Goal: Transaction & Acquisition: Purchase product/service

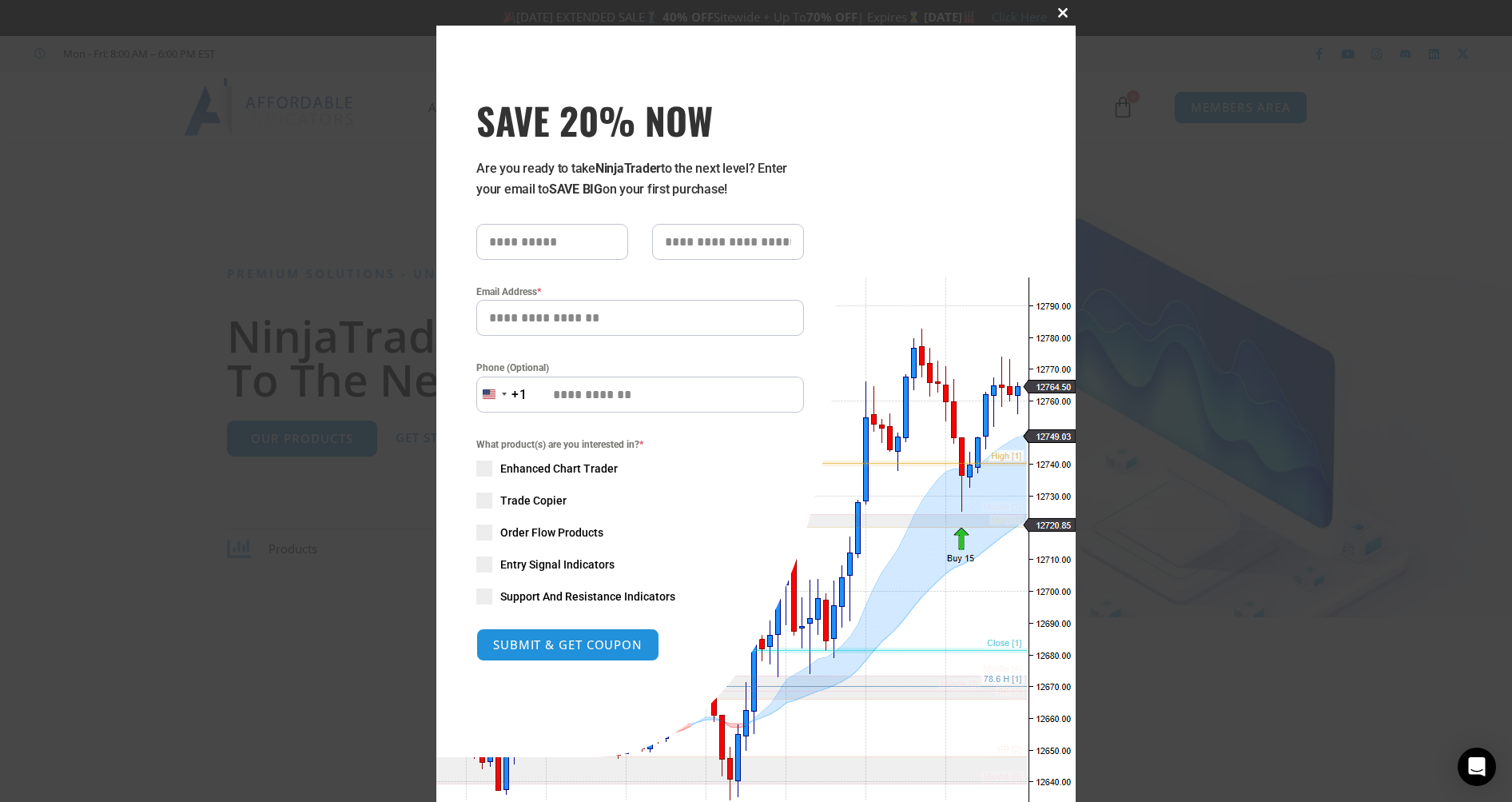
click at [1058, 11] on span at bounding box center [1063, 12] width 26 height 10
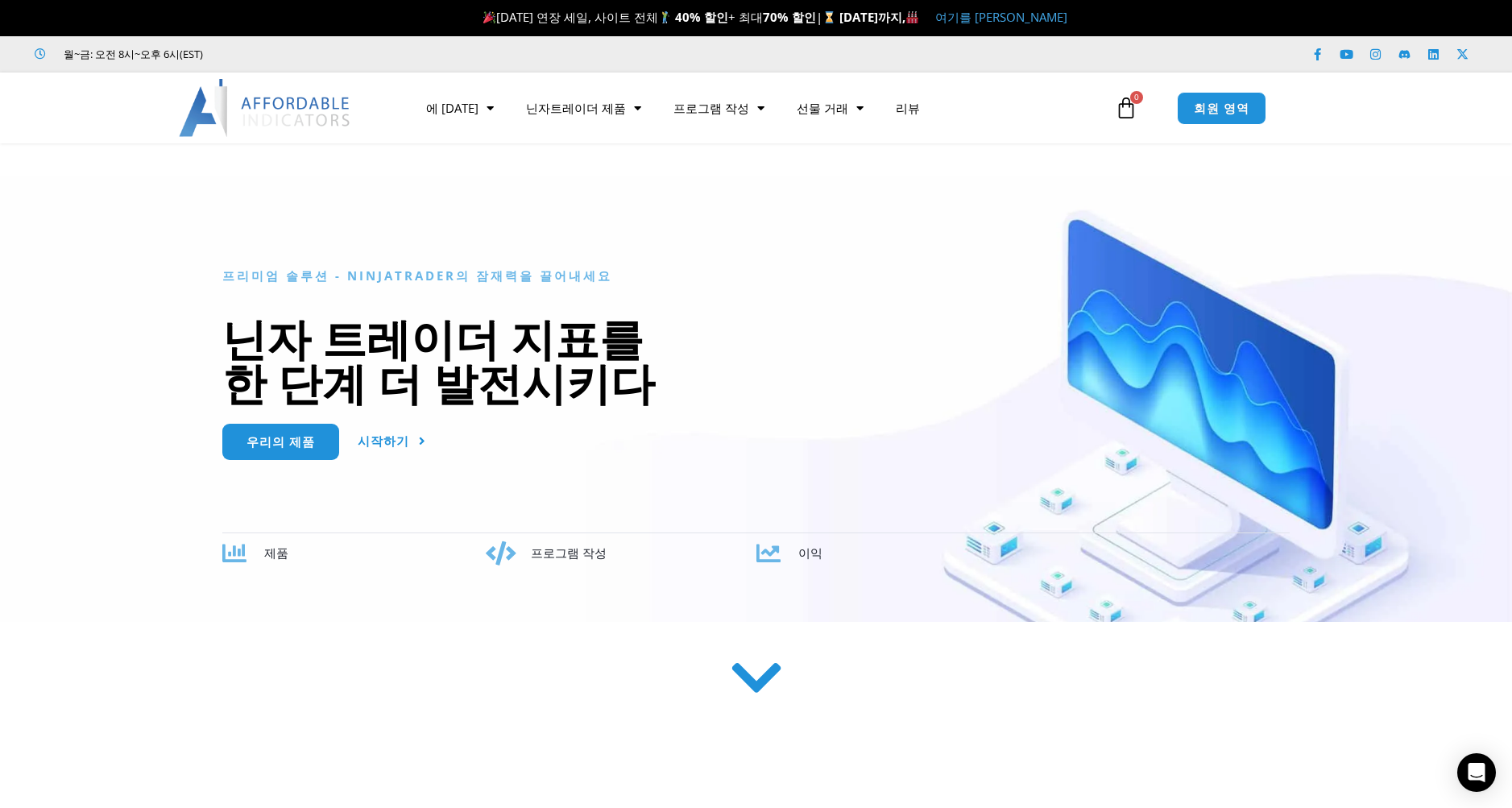
click at [1127, 109] on icon at bounding box center [1125, 108] width 22 height 22
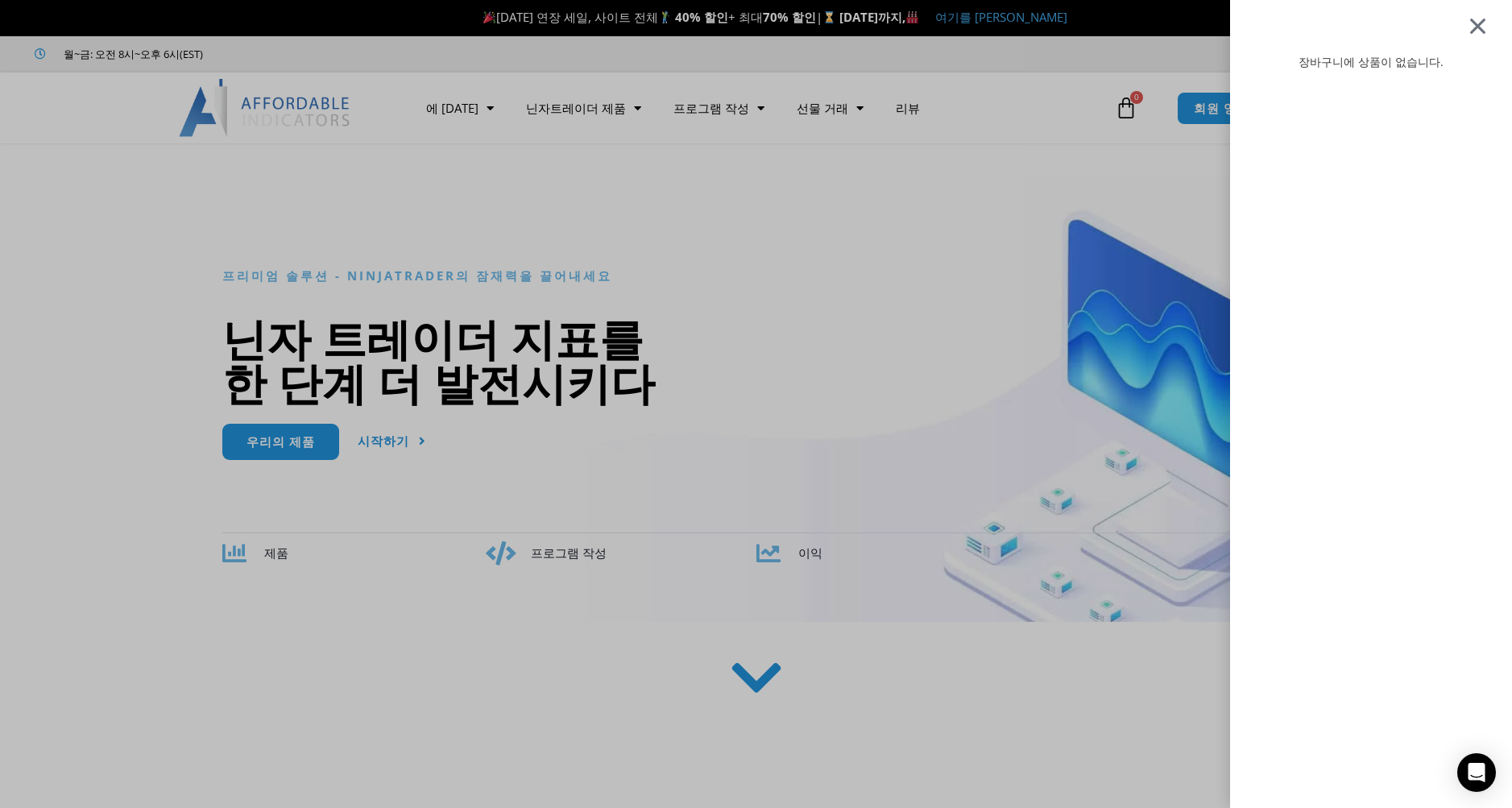
click at [1488, 26] on div at bounding box center [1477, 26] width 20 height 20
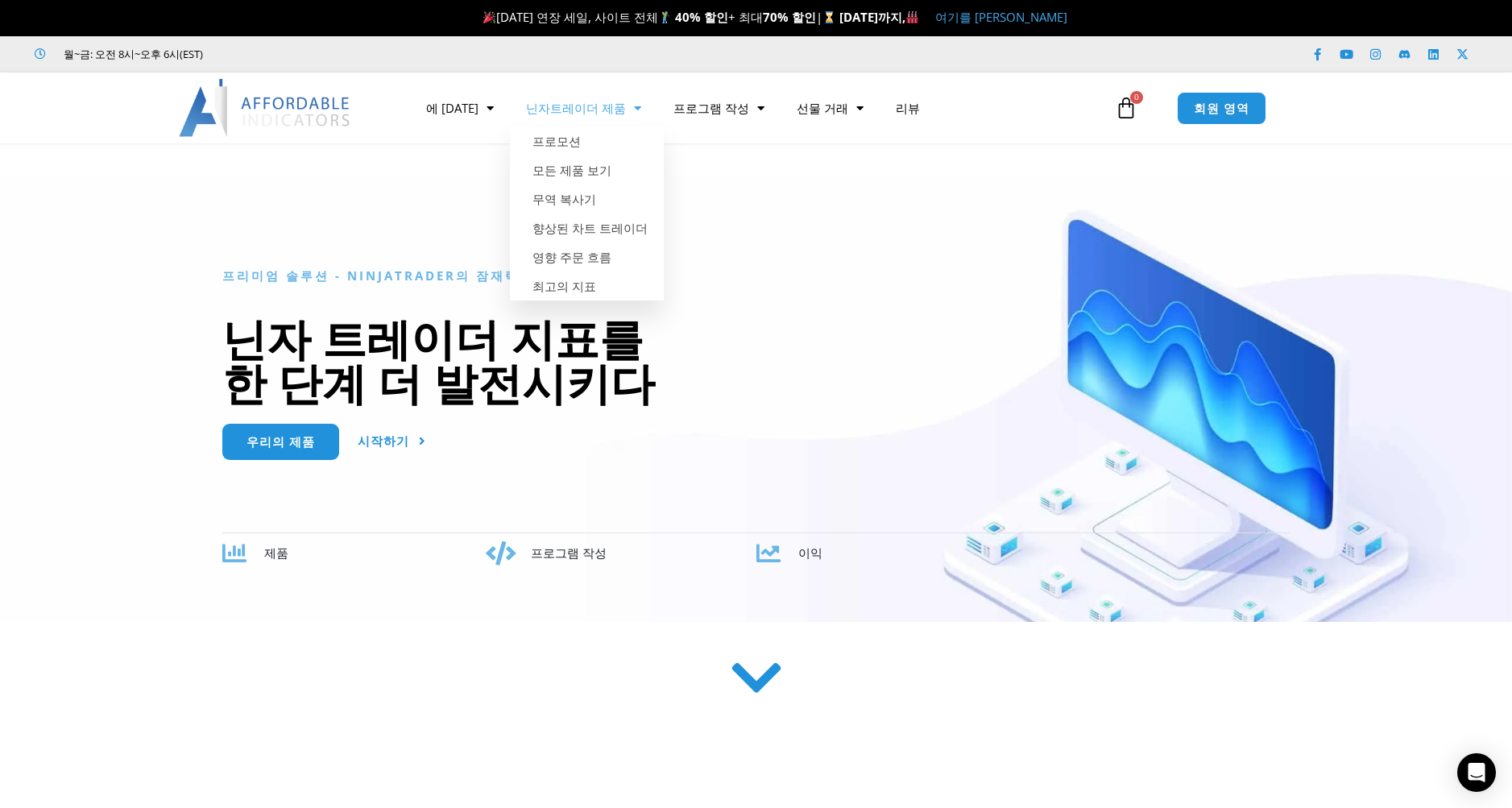
click at [554, 108] on font "닌자트레이더 제품" at bounding box center [576, 108] width 100 height 16
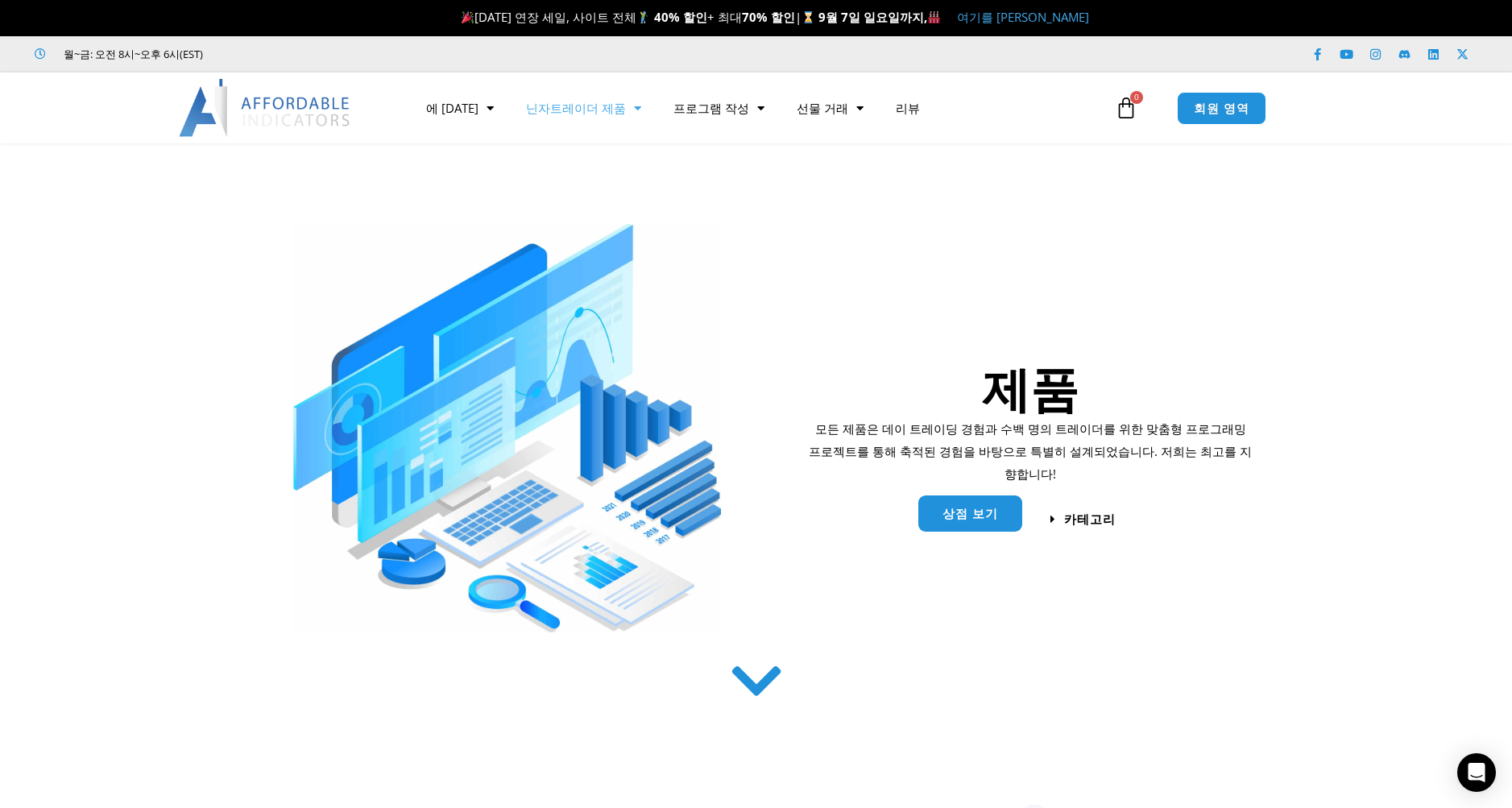
click at [961, 516] on font "상점 보기" at bounding box center [970, 513] width 56 height 16
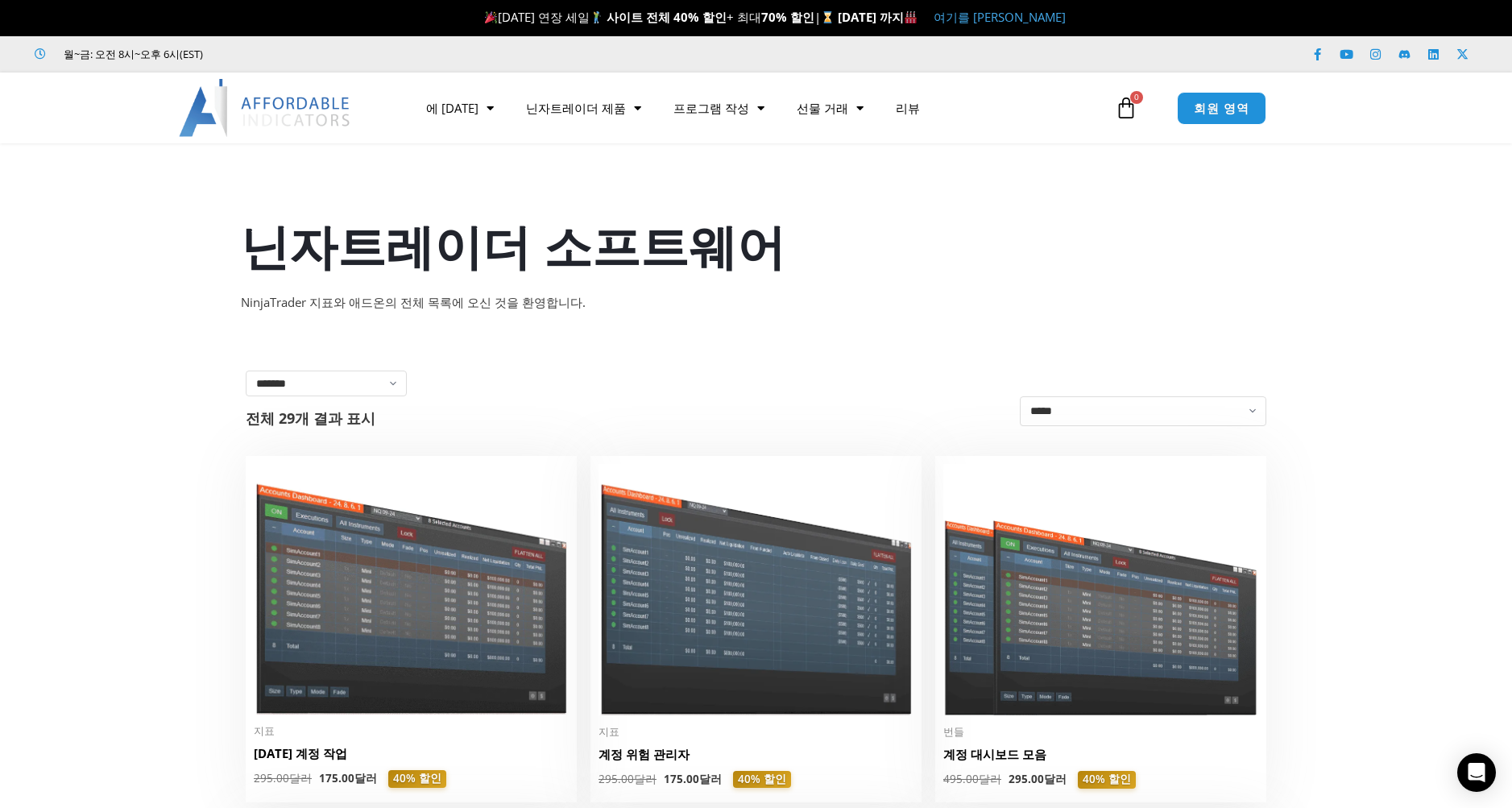
scroll to position [134, 0]
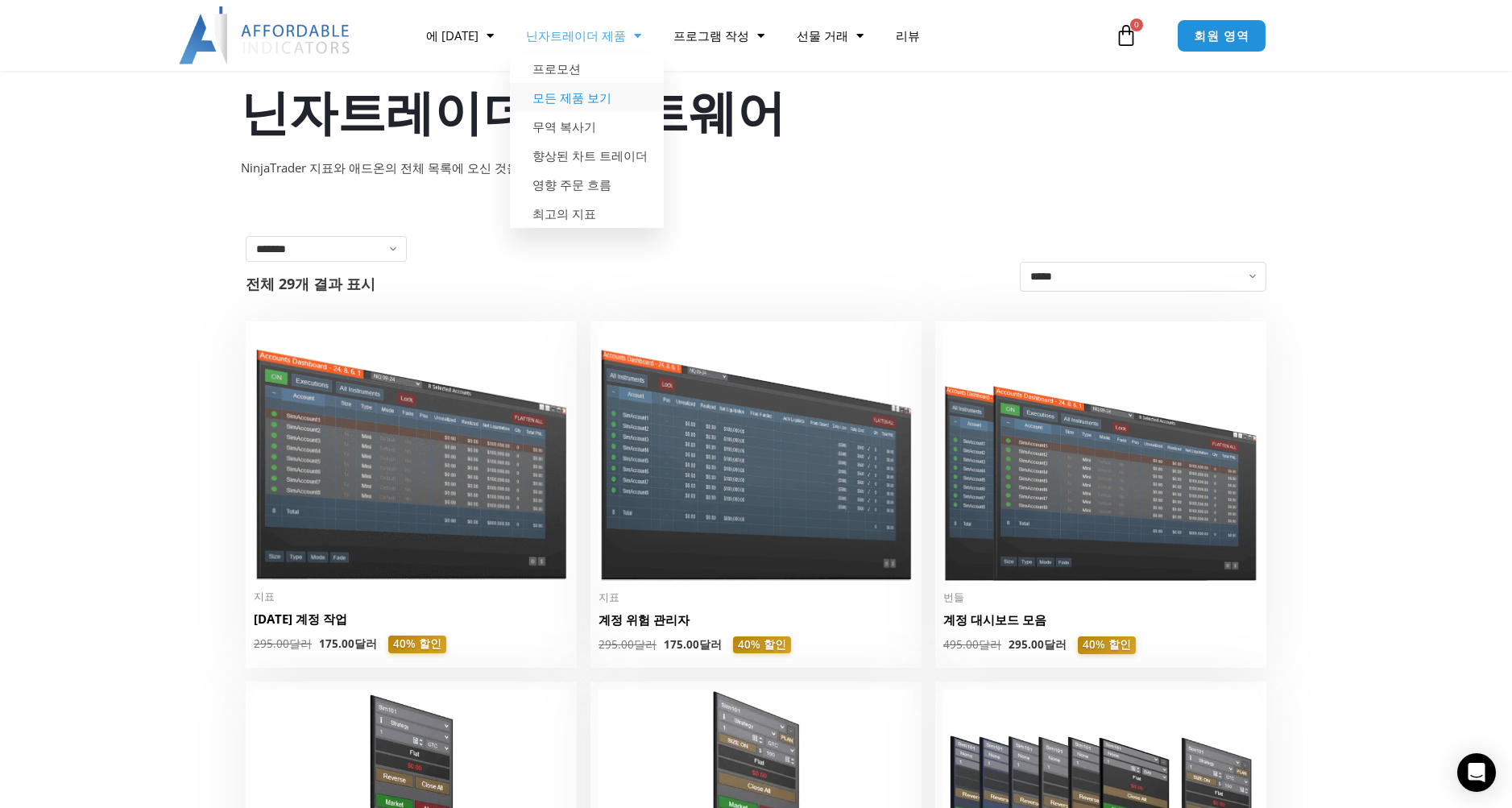
click at [564, 100] on font "모든 제품 보기" at bounding box center [572, 98] width 79 height 16
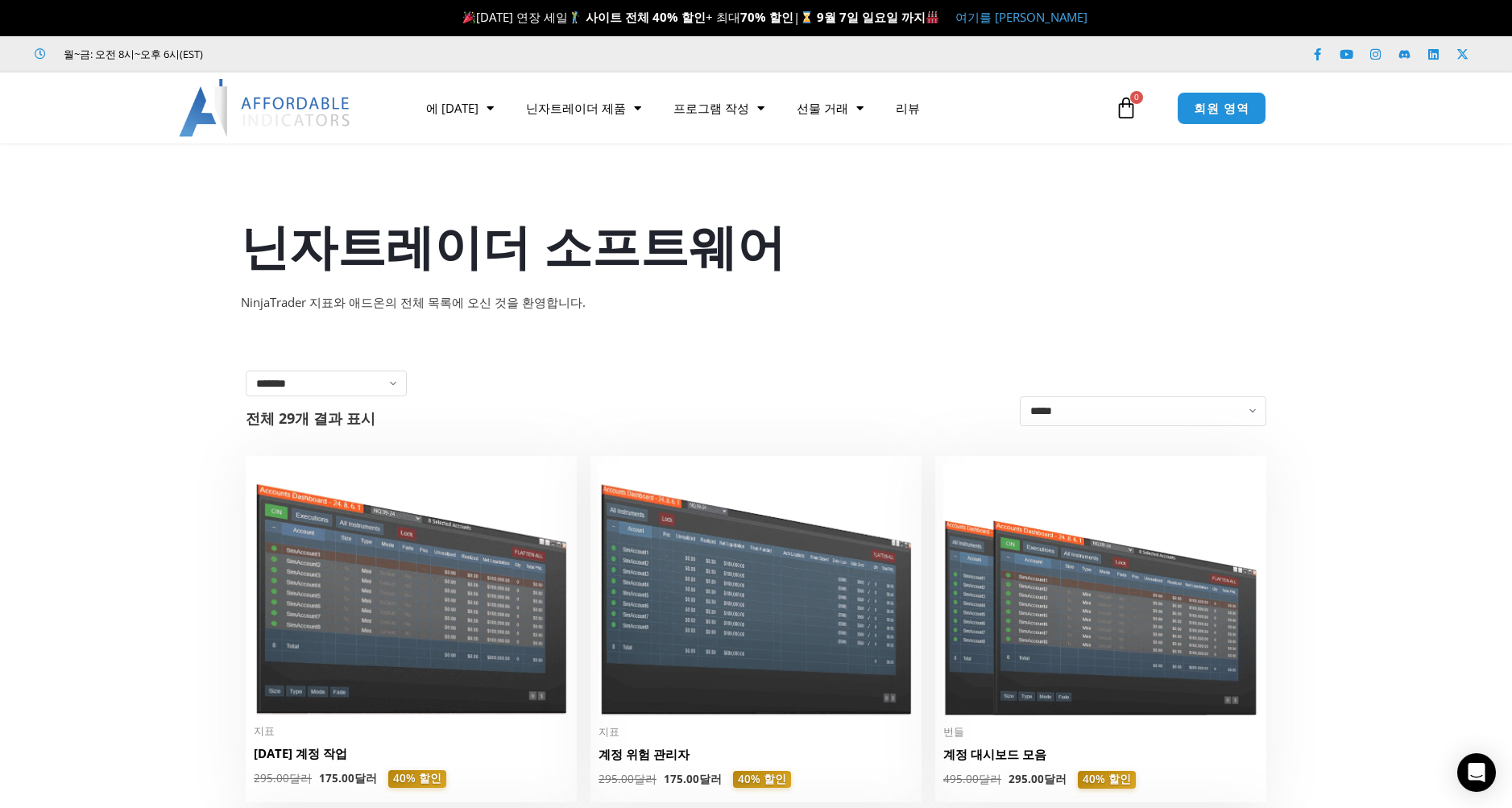
scroll to position [403, 0]
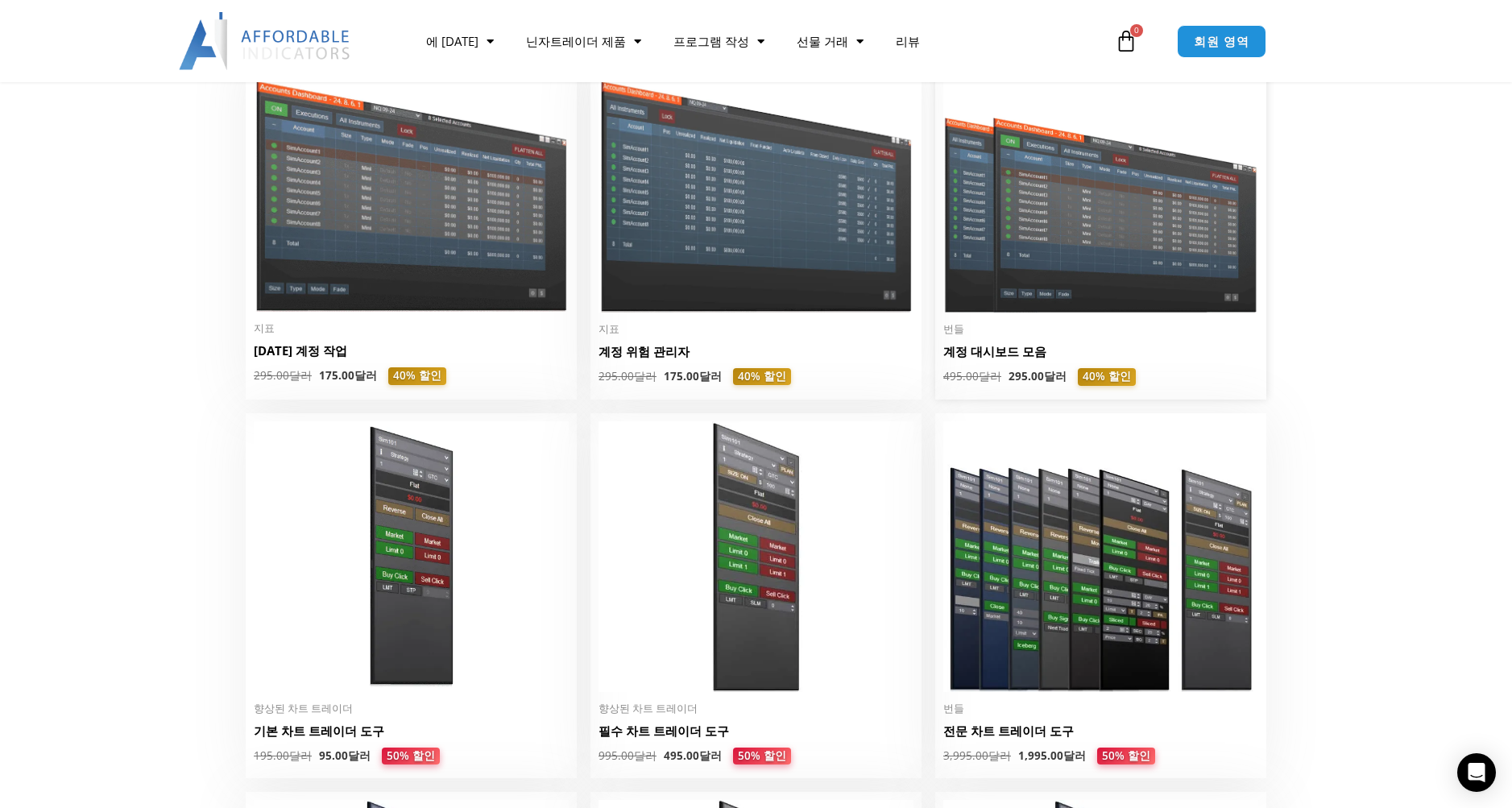
click at [1105, 228] on img at bounding box center [1100, 187] width 315 height 252
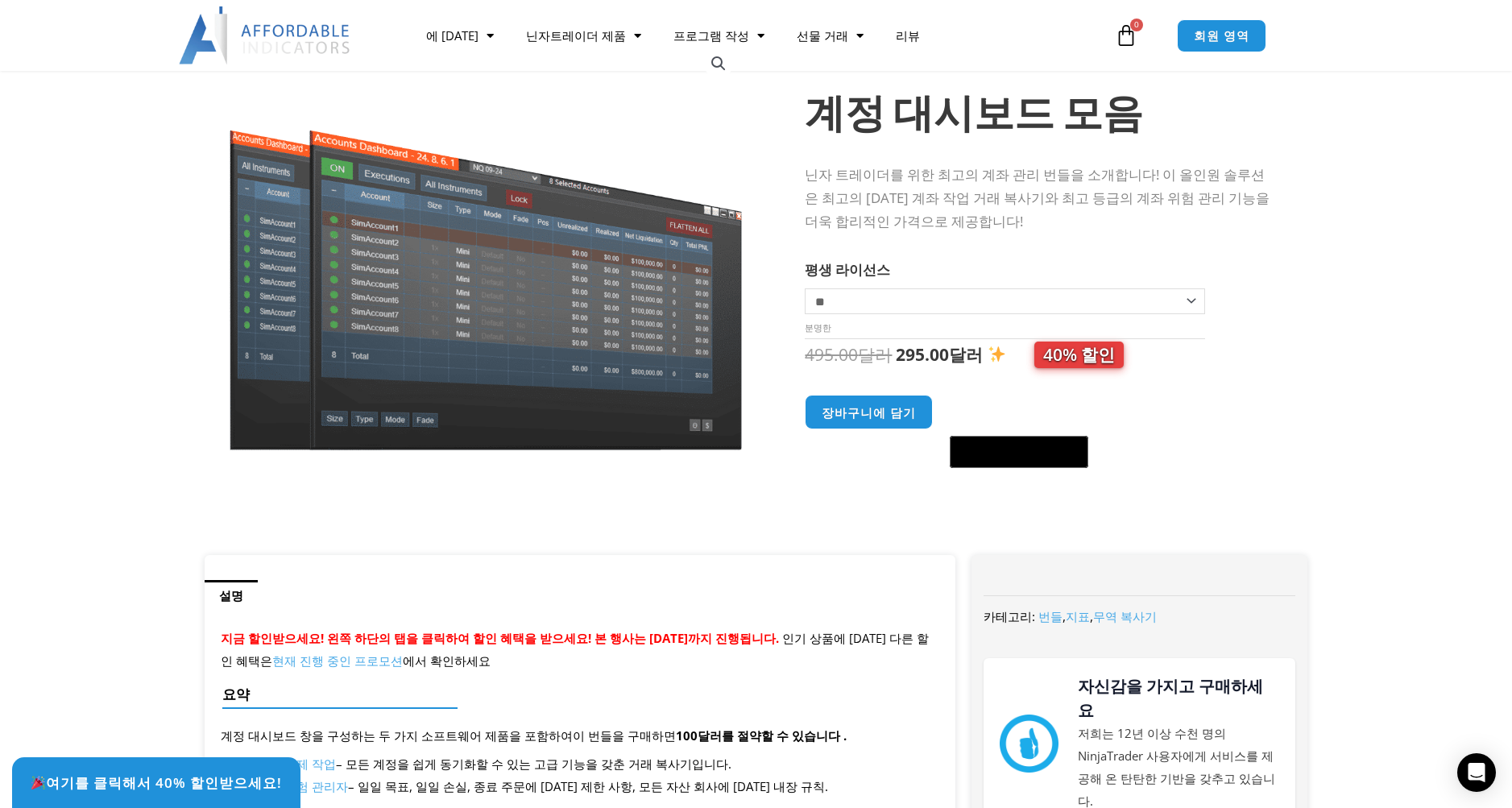
click at [1407, 480] on section "판매! 계정 대시보드 모음 닌자 트레이더를 위한 최고의 계좌 관리 번들을 소개합니다! 이 올인원 솔루션은 최고의 중복 계좌 작업 거래 복사기와…" at bounding box center [756, 290] width 1512 height 530
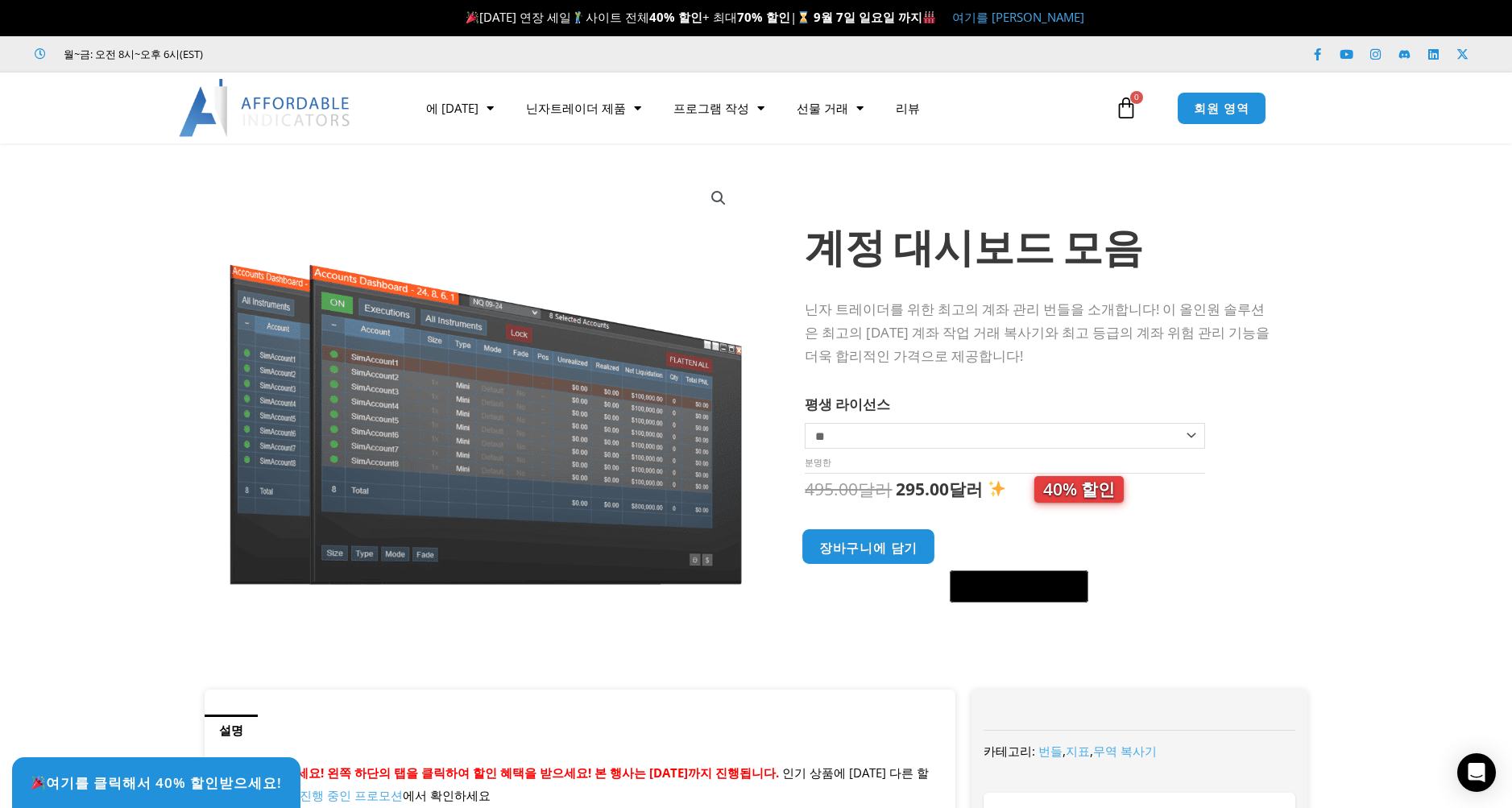
drag, startPoint x: 869, startPoint y: 545, endPoint x: 868, endPoint y: 553, distance: 8.1
click at [869, 545] on font "장바구니에 담기" at bounding box center [868, 547] width 99 height 17
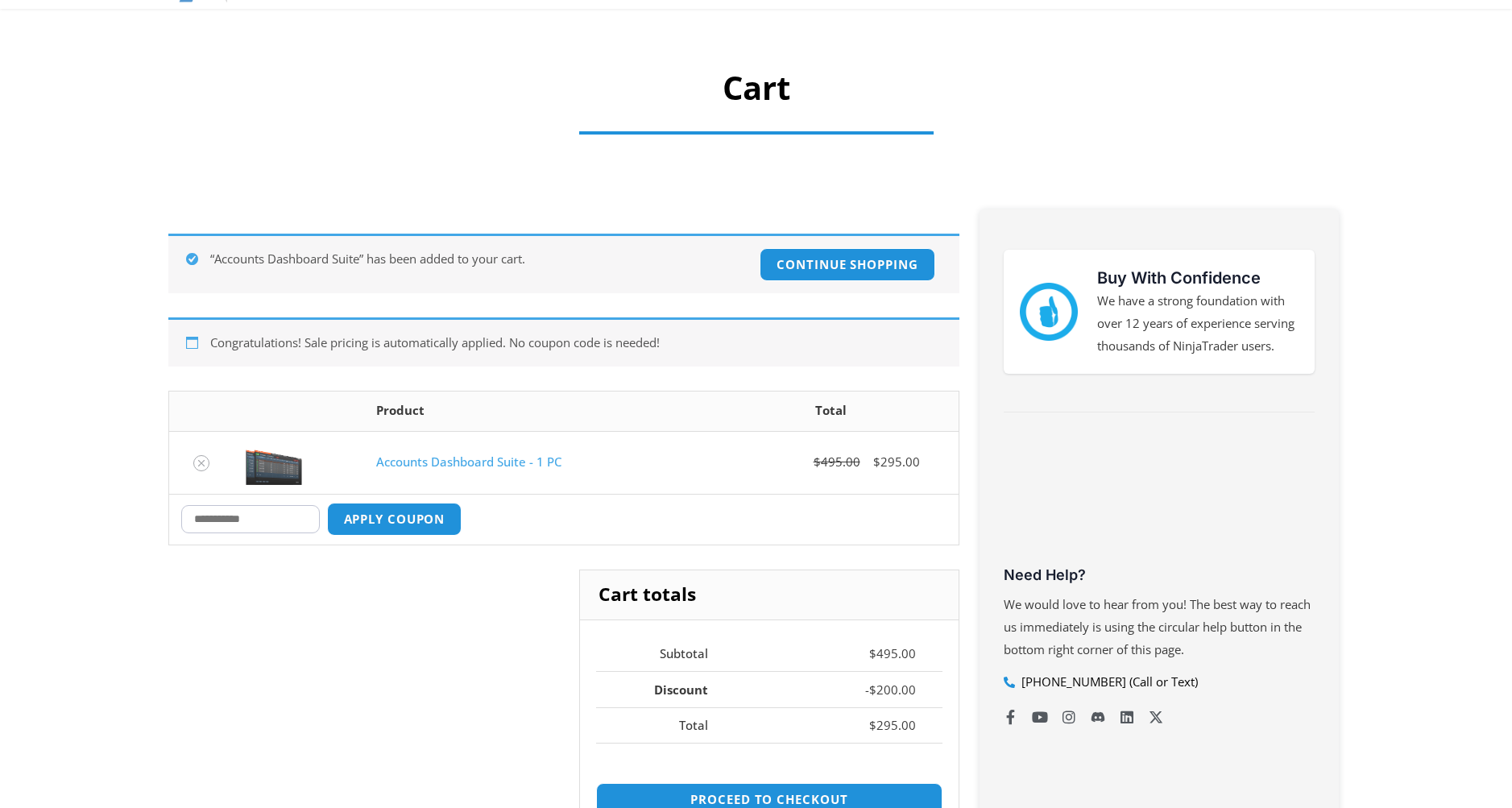
scroll to position [268, 0]
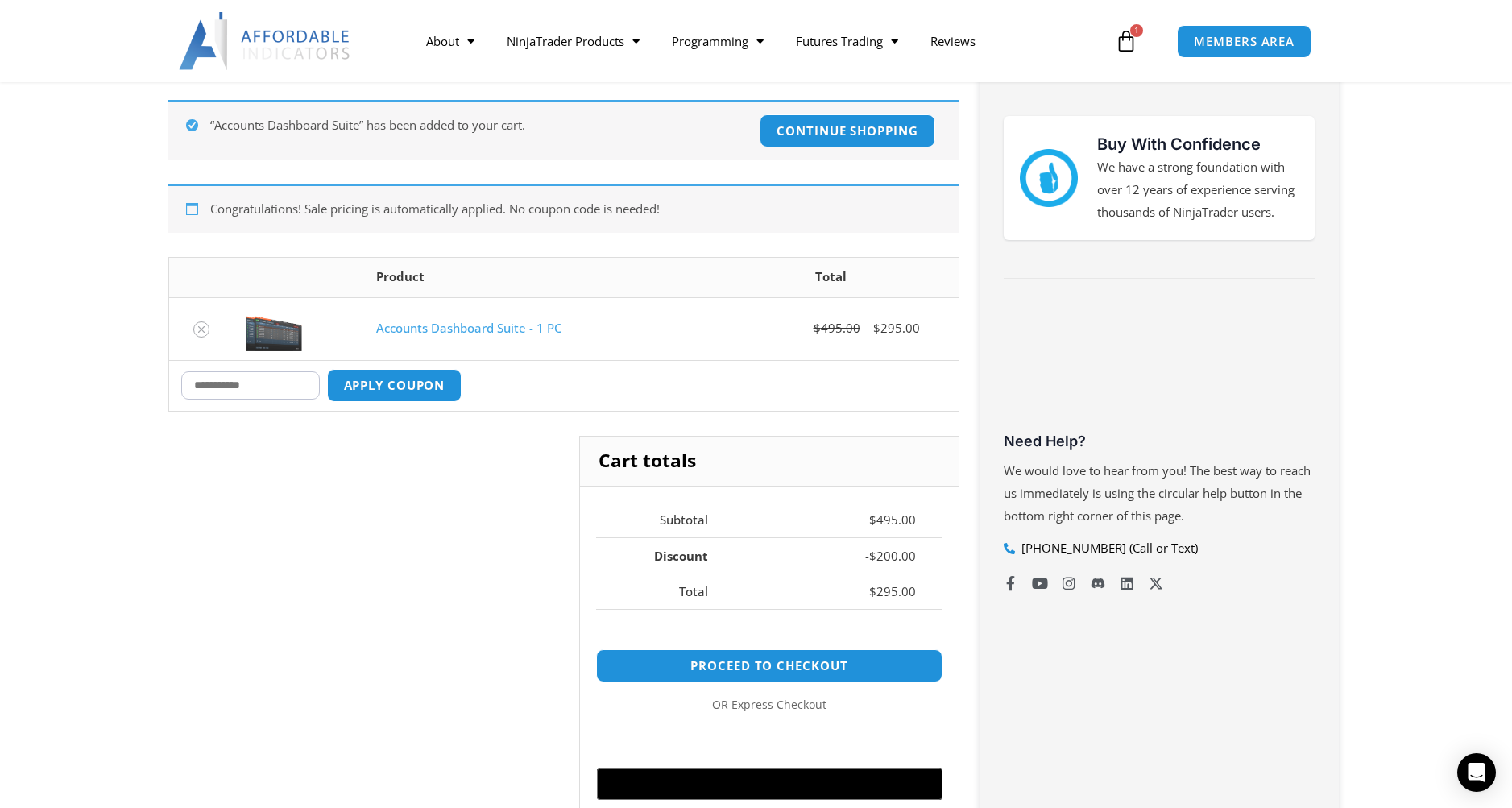
click at [270, 381] on input "Coupon:" at bounding box center [251, 386] width 139 height 28
type input "*****"
click at [415, 382] on button "Apply coupon" at bounding box center [393, 385] width 141 height 35
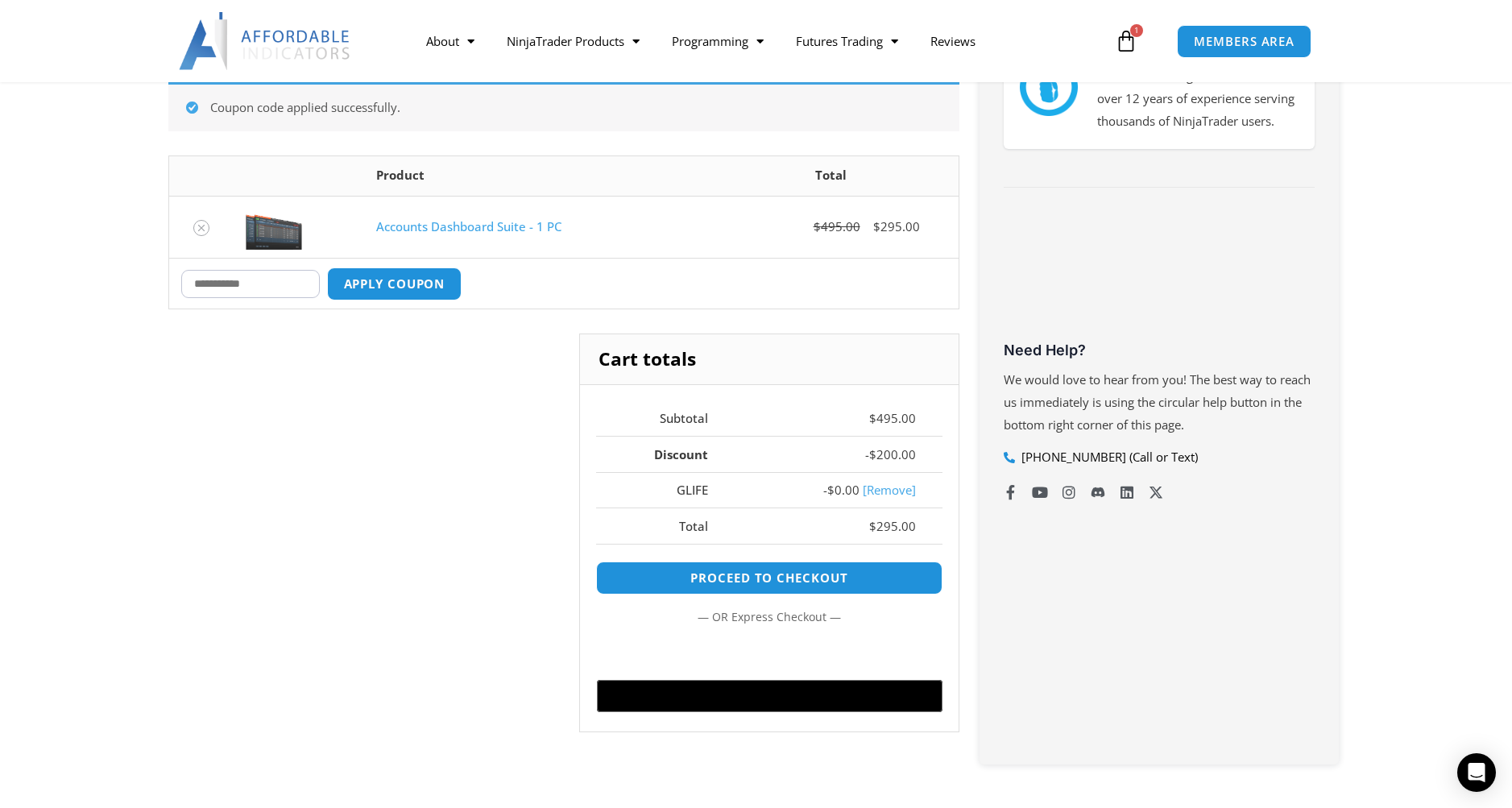
scroll to position [361, 0]
